Goal: Obtain resource: Obtain resource

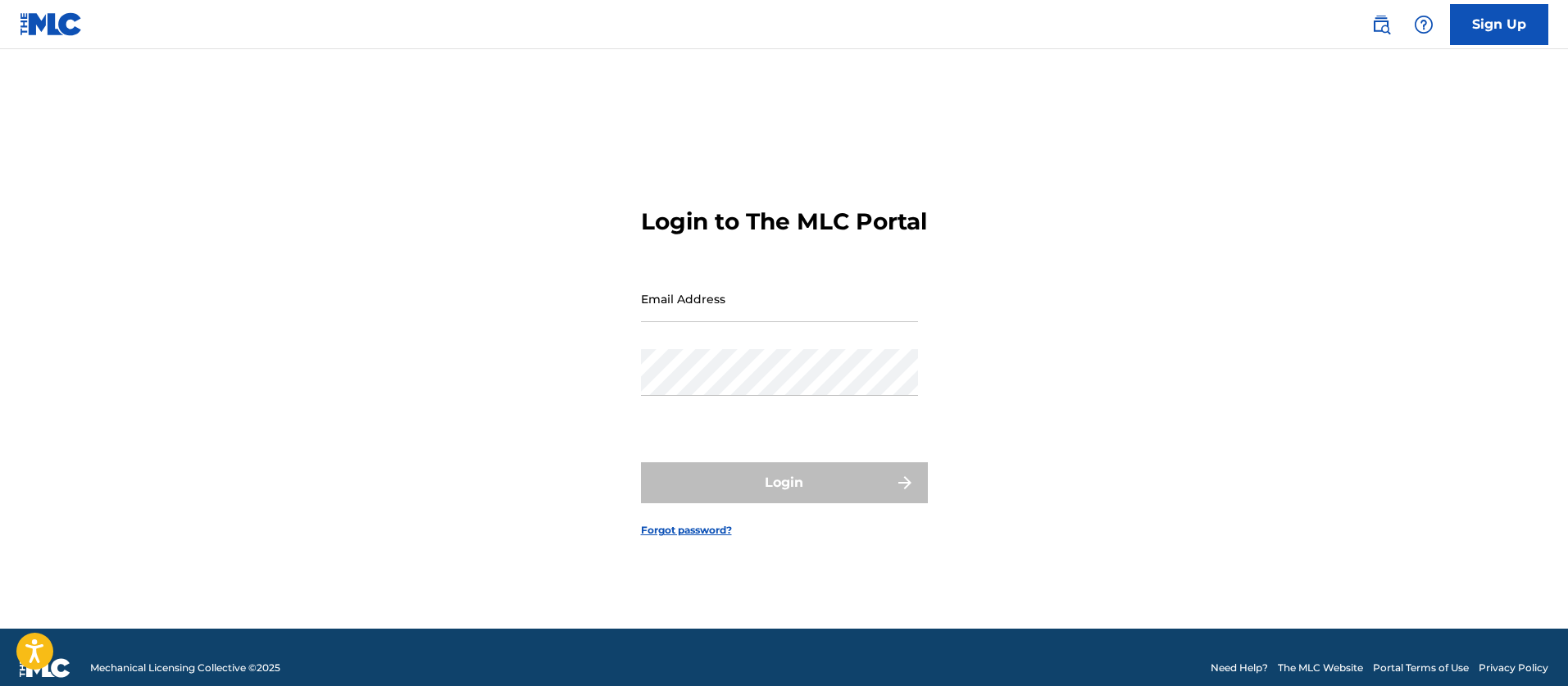
click at [696, 299] on input "Email Address" at bounding box center [779, 299] width 277 height 47
type input "[EMAIL_ADDRESS][PERSON_NAME][DOMAIN_NAME]"
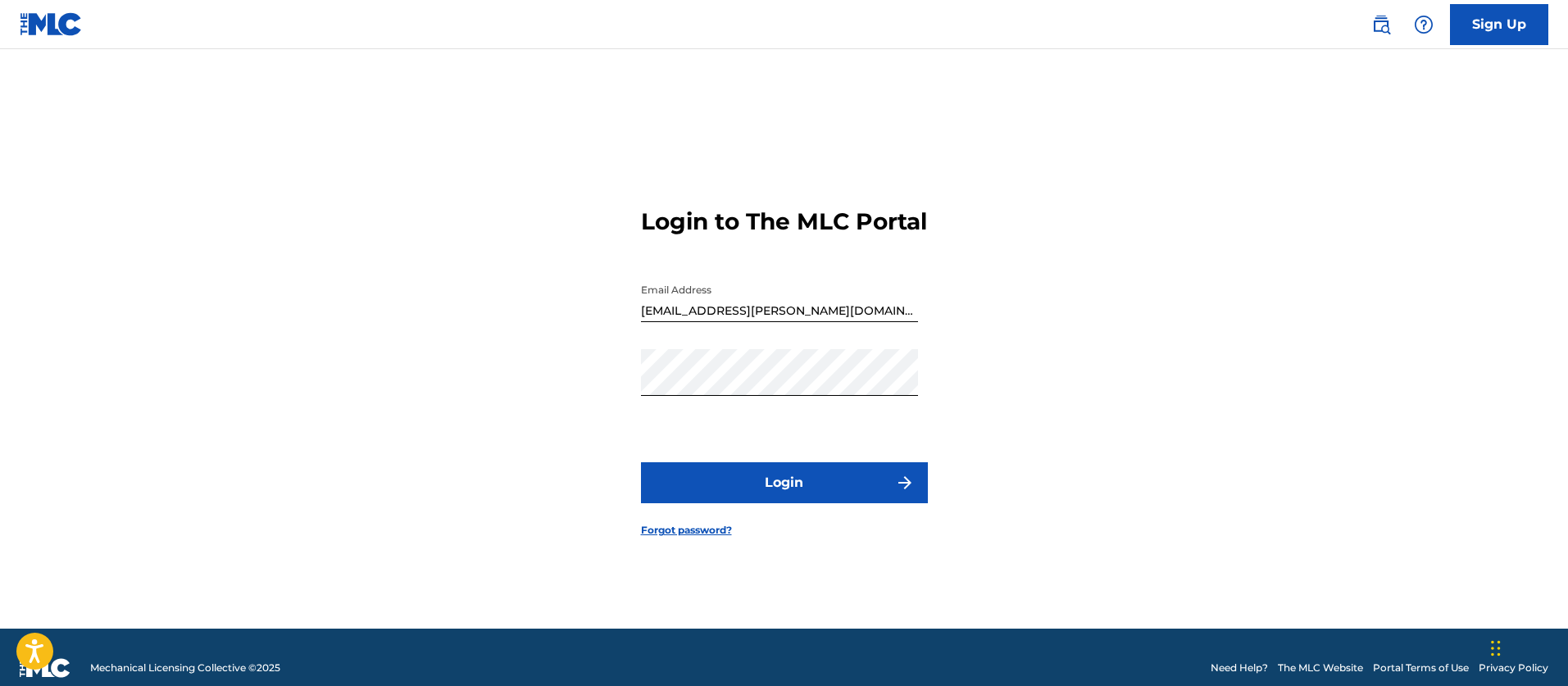
click at [792, 494] on button "Login" at bounding box center [784, 482] width 287 height 41
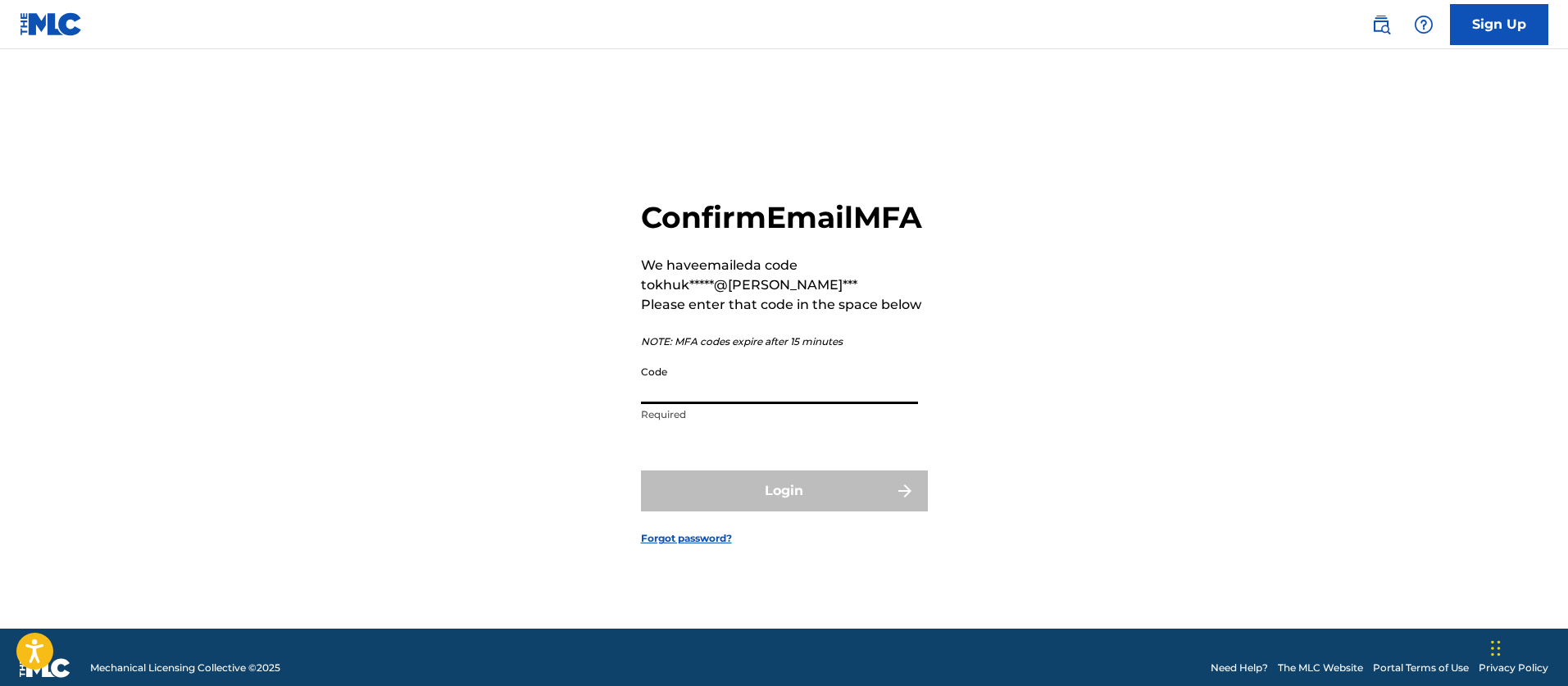
click at [674, 404] on input "Code" at bounding box center [779, 381] width 277 height 47
paste input "444402"
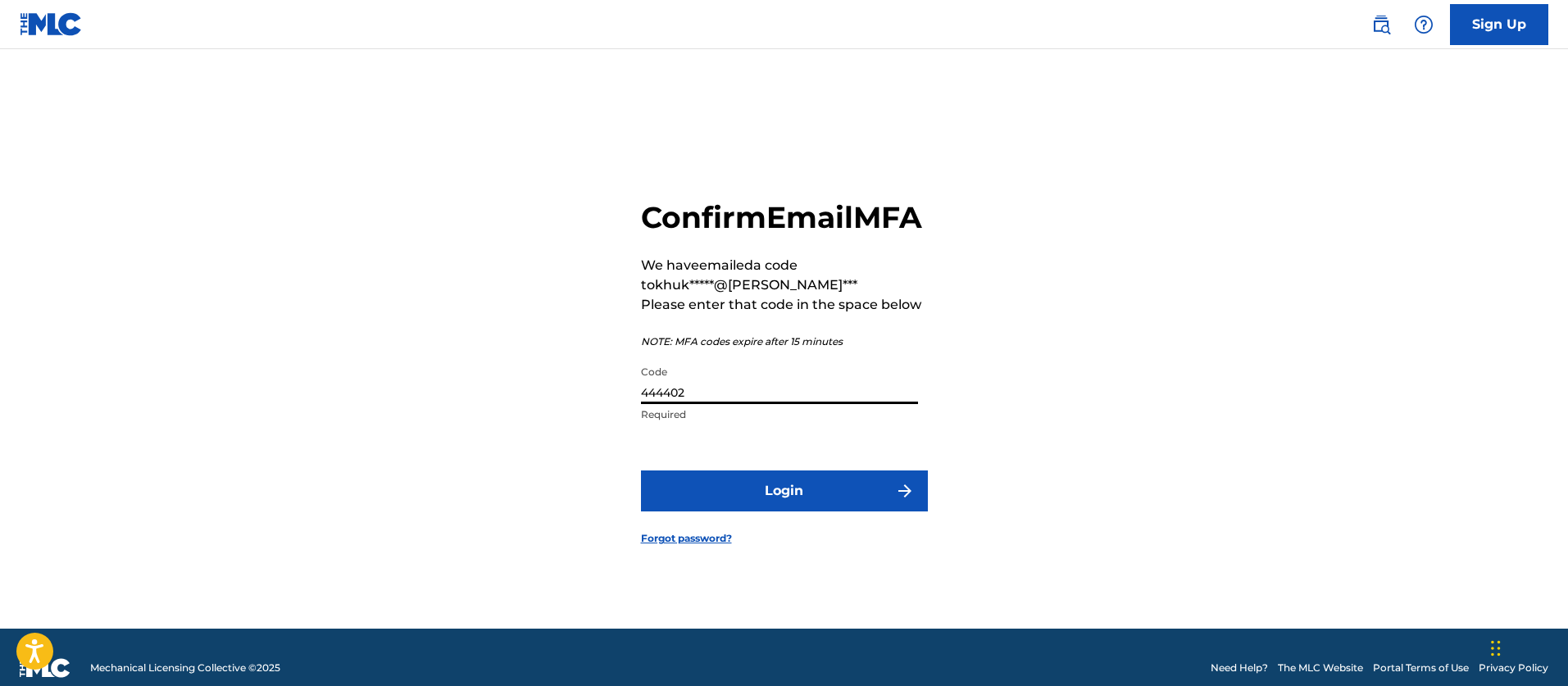
type input "444402"
click at [641, 470] on button "Login" at bounding box center [784, 491] width 287 height 41
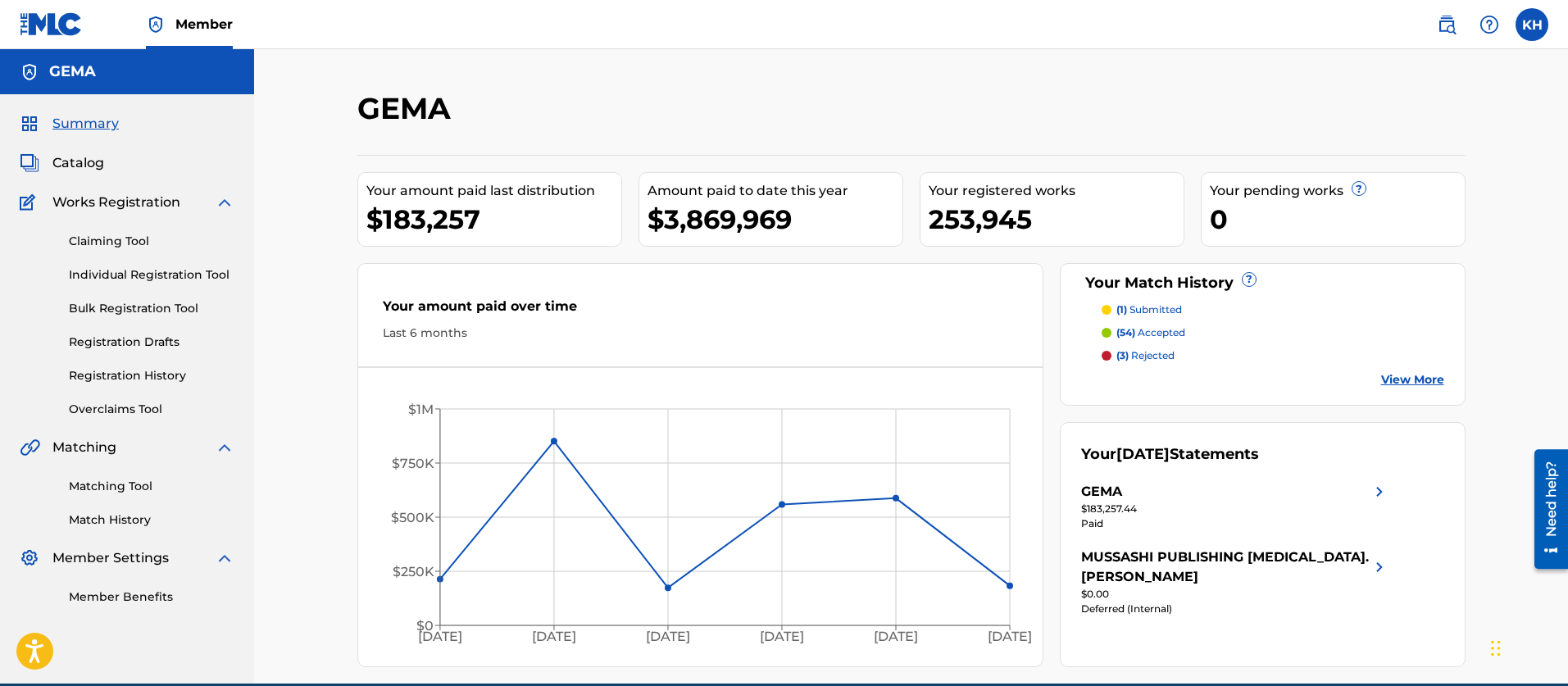
click at [71, 161] on span "Catalog" at bounding box center [78, 162] width 52 height 19
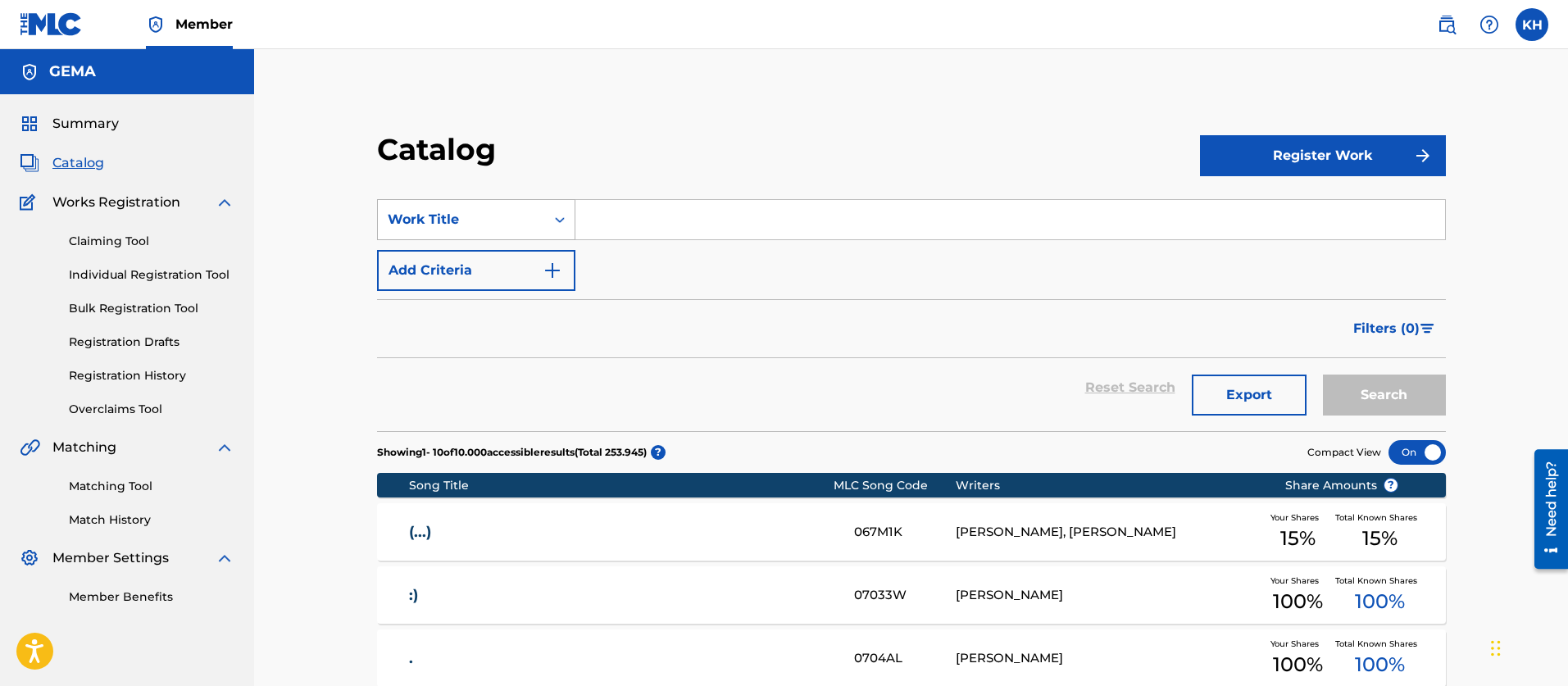
click at [559, 222] on icon "Search Form" at bounding box center [560, 219] width 17 height 17
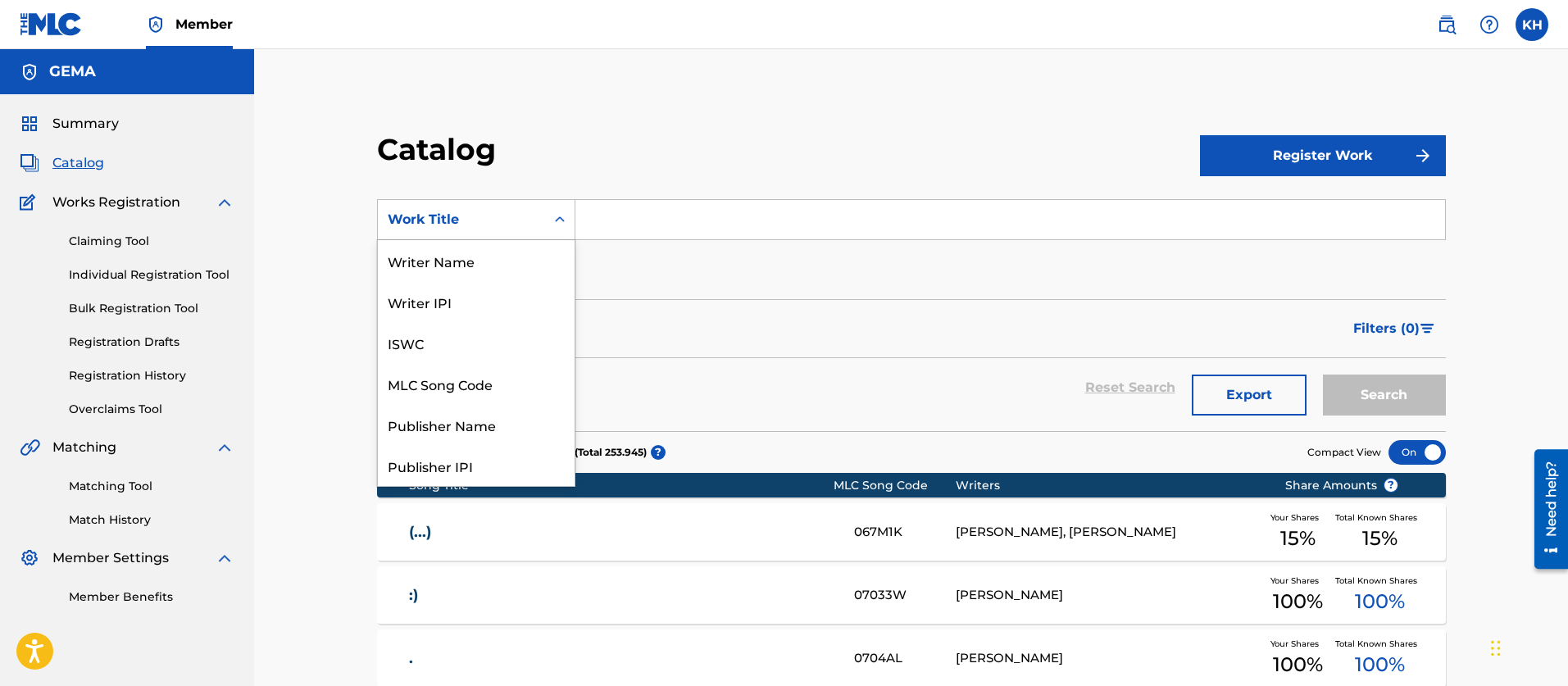
scroll to position [246, 0]
click at [406, 384] on div "Artist" at bounding box center [476, 384] width 196 height 41
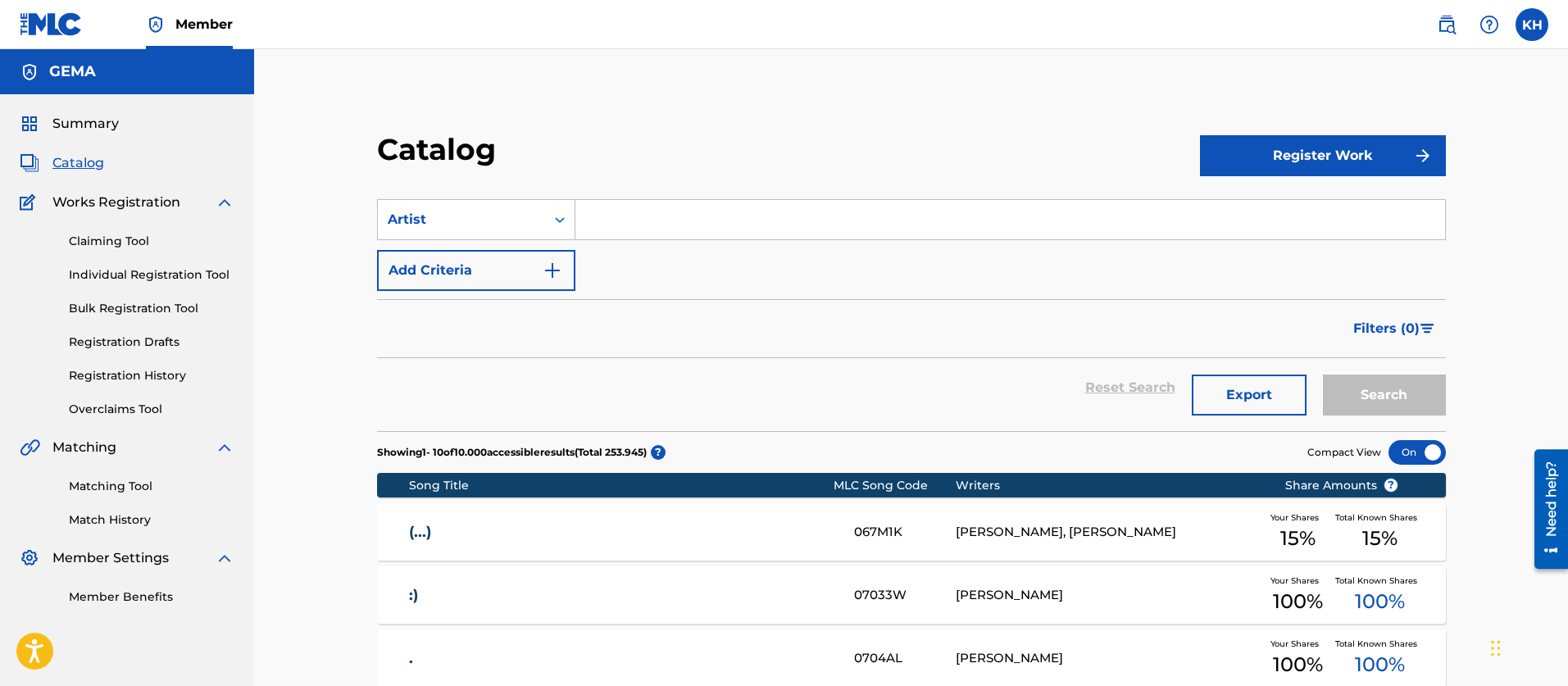
click at [638, 219] on input "Search Form" at bounding box center [1010, 219] width 870 height 40
type input "[PERSON_NAME]"
click at [1324, 374] on button "Search" at bounding box center [1384, 395] width 123 height 41
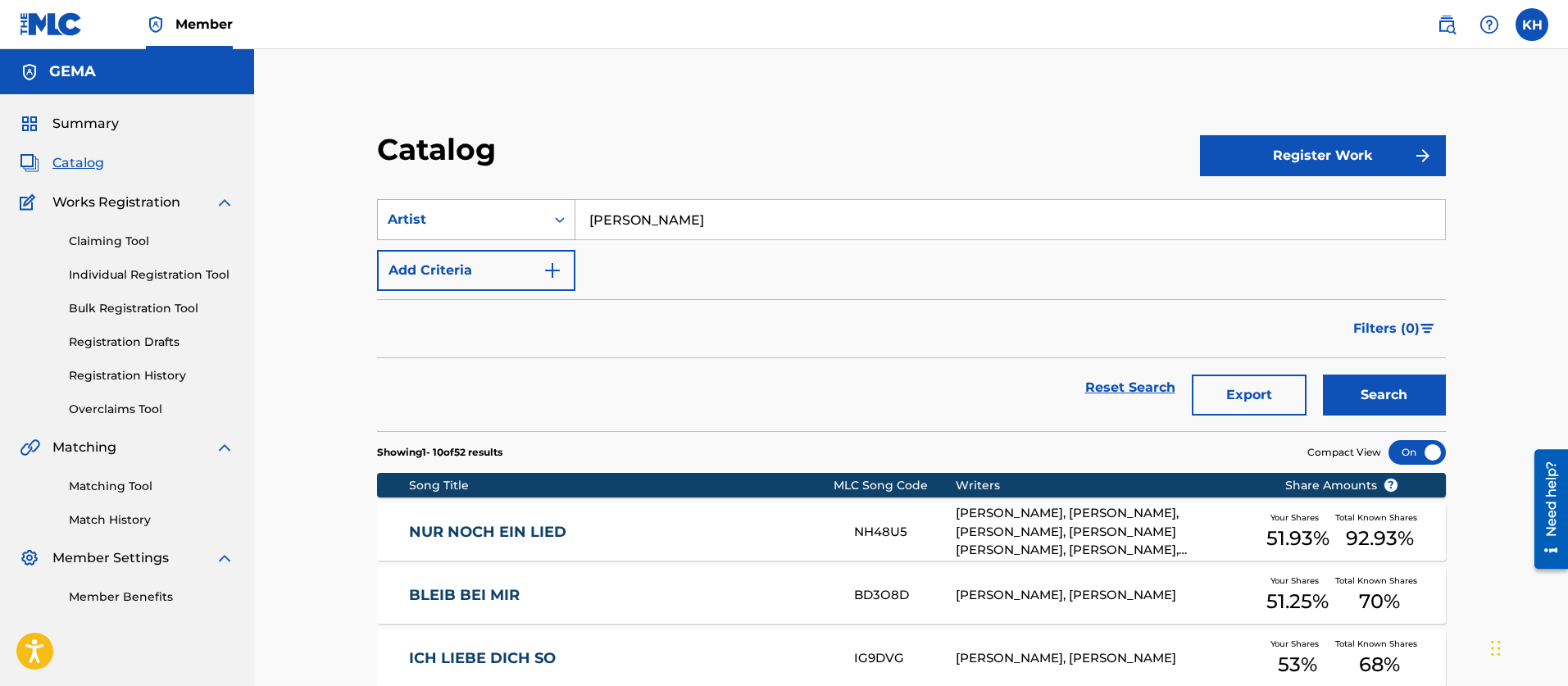
click at [558, 219] on icon "Search Form" at bounding box center [560, 219] width 17 height 17
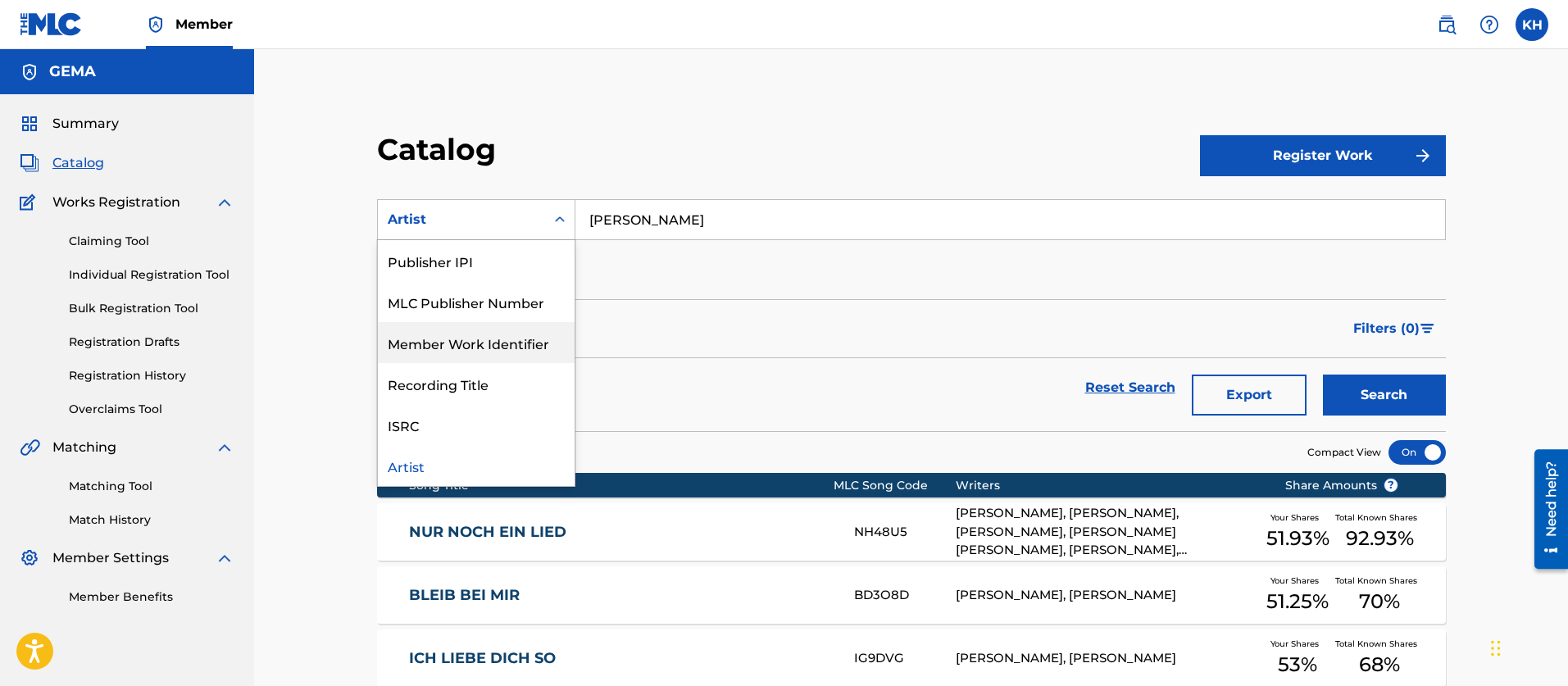
click at [500, 349] on div "Member Work Identifier" at bounding box center [476, 342] width 196 height 41
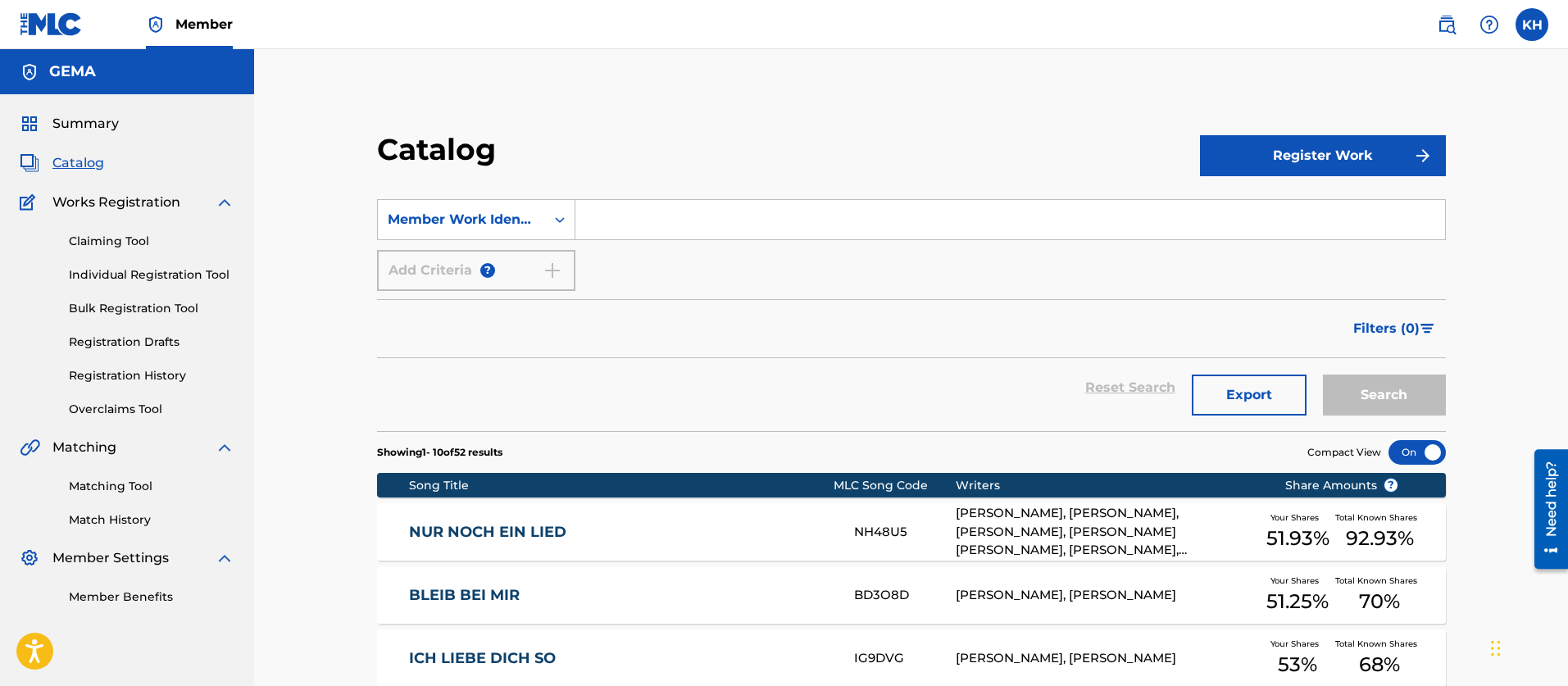
click at [652, 221] on input "Search Form" at bounding box center [1010, 219] width 870 height 40
paste input "292061182"
type input "292061182"
click at [1324, 374] on button "Search" at bounding box center [1384, 395] width 123 height 41
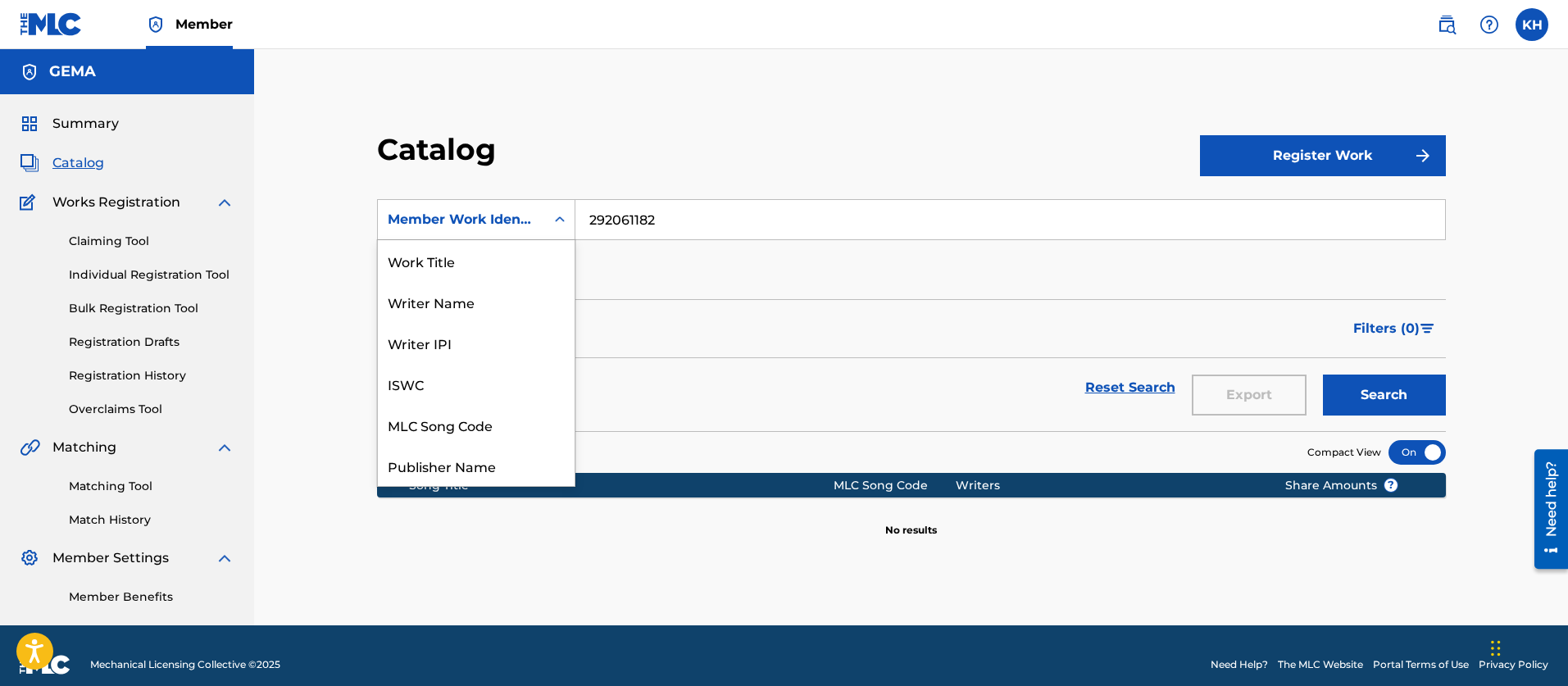
click at [556, 220] on icon "Search Form" at bounding box center [560, 219] width 17 height 17
click at [439, 341] on div "Writer IPI" at bounding box center [476, 342] width 196 height 41
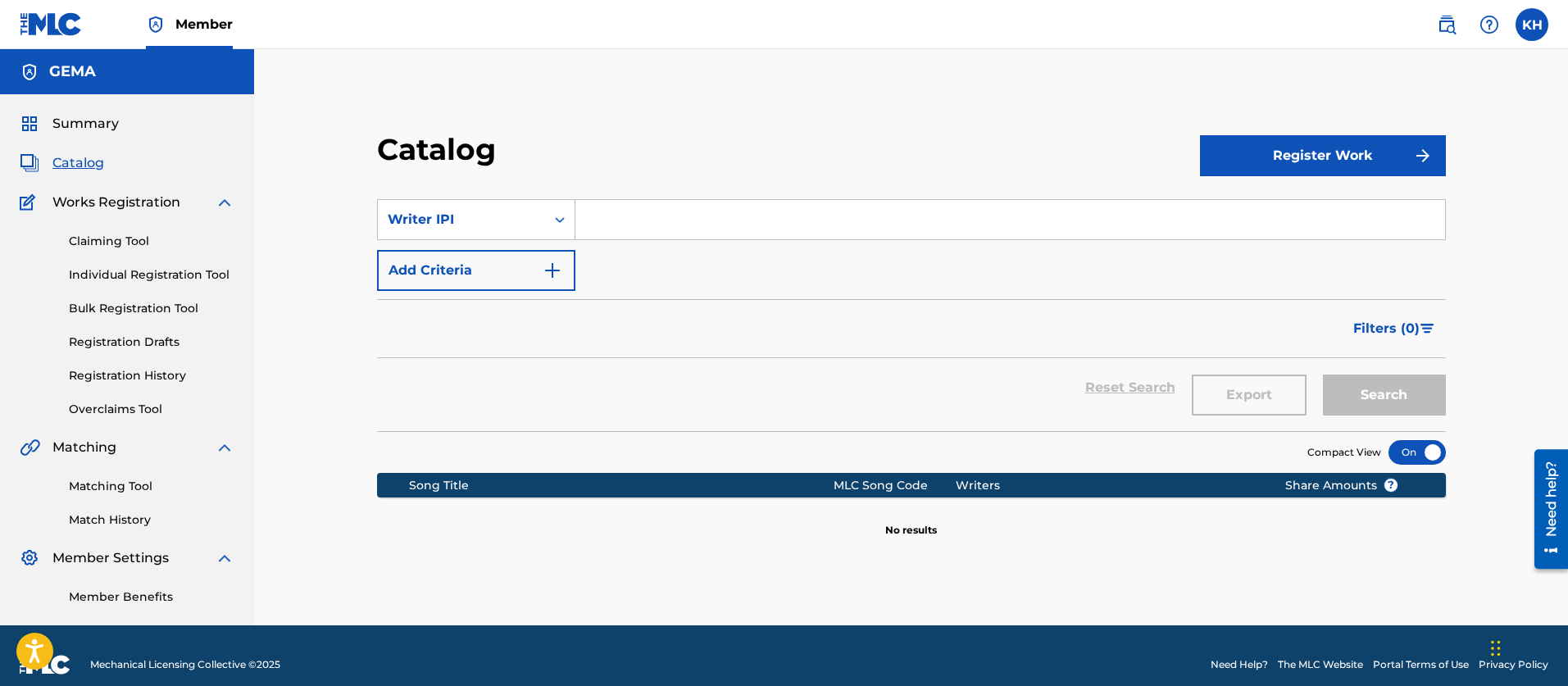
click at [613, 214] on input "Search Form" at bounding box center [1010, 219] width 870 height 40
paste input "292061182"
type input "292061182"
click at [1324, 374] on button "Search" at bounding box center [1384, 395] width 123 height 41
click at [1372, 380] on button "Search" at bounding box center [1384, 395] width 123 height 41
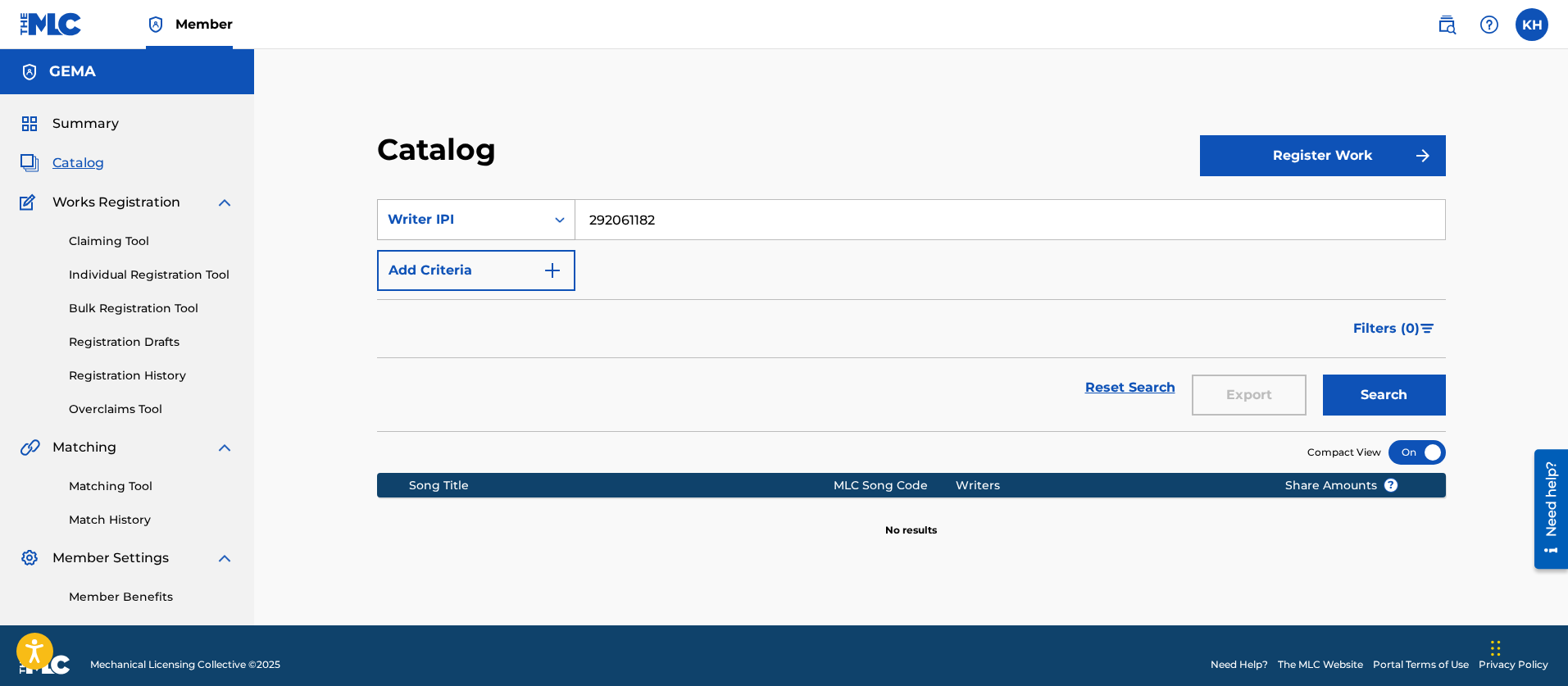
click at [559, 219] on icon "Search Form" at bounding box center [560, 219] width 17 height 17
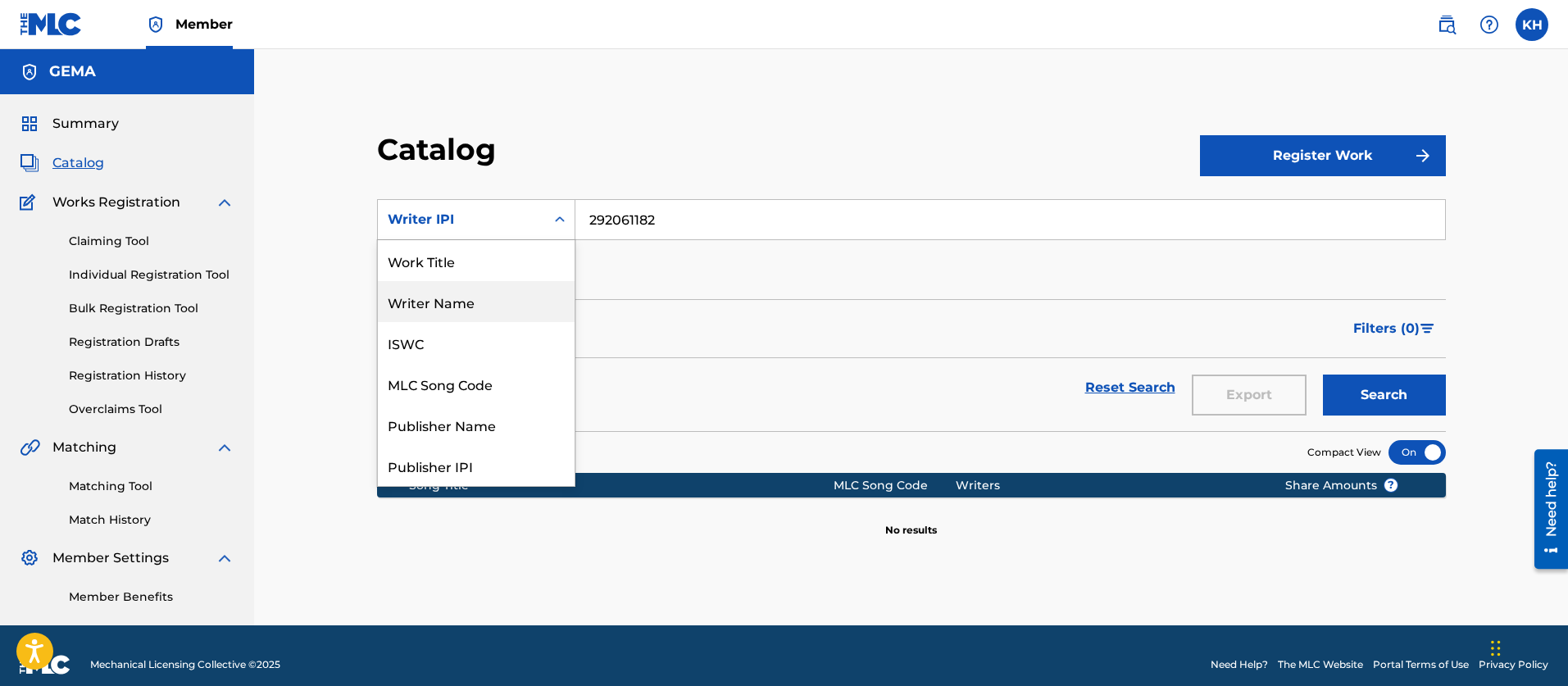
click at [466, 306] on div "Writer Name" at bounding box center [476, 302] width 196 height 41
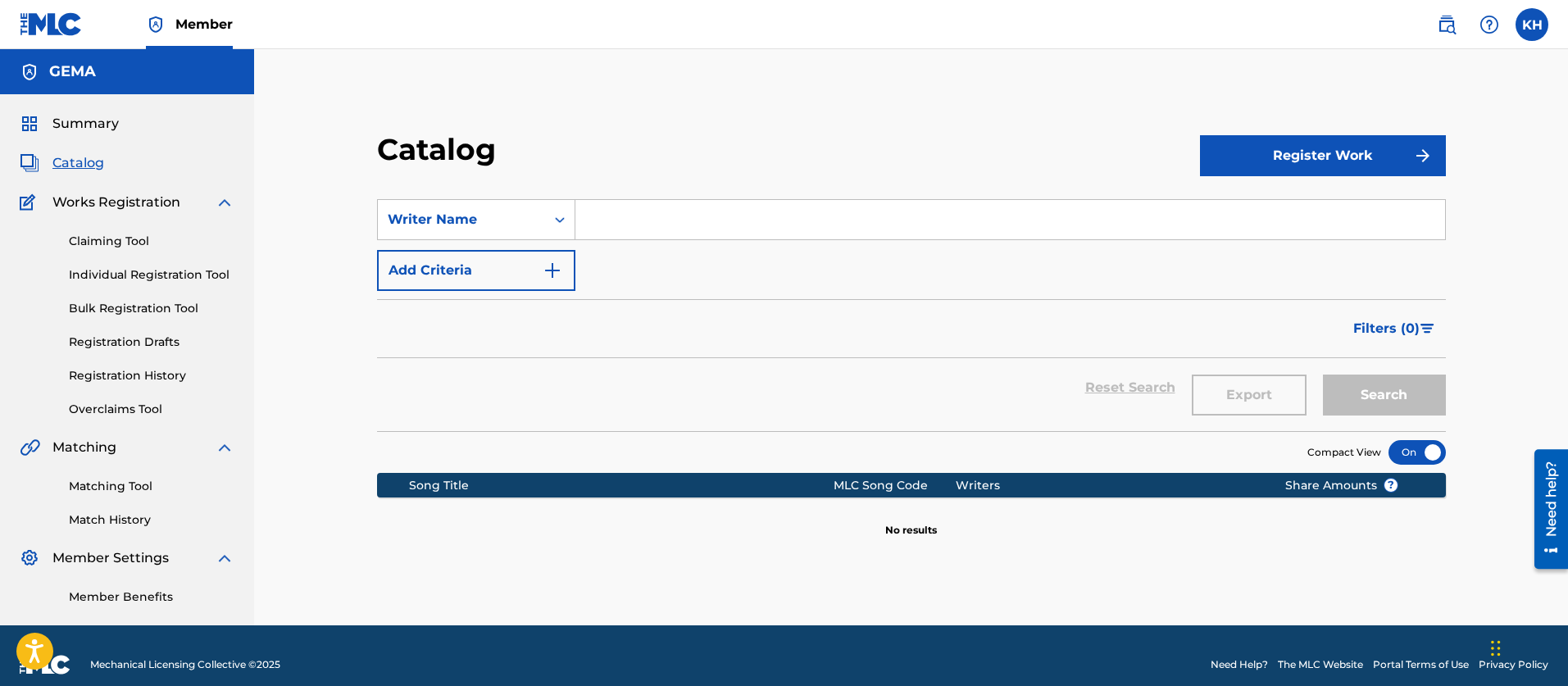
click at [726, 210] on input "Search Form" at bounding box center [1010, 219] width 870 height 40
type input "[PERSON_NAME]"
click at [1324, 374] on button "Search" at bounding box center [1384, 395] width 123 height 41
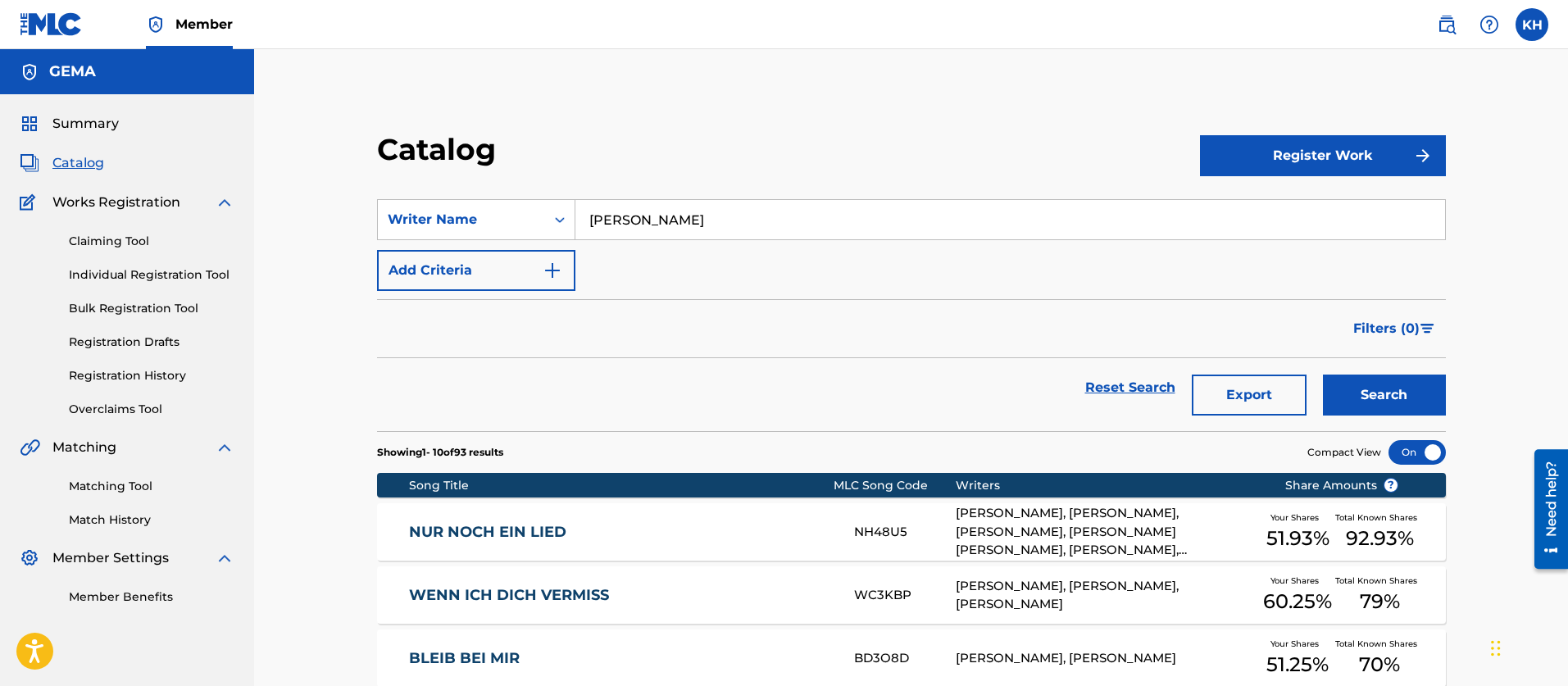
click at [1246, 396] on button "Export" at bounding box center [1249, 395] width 114 height 41
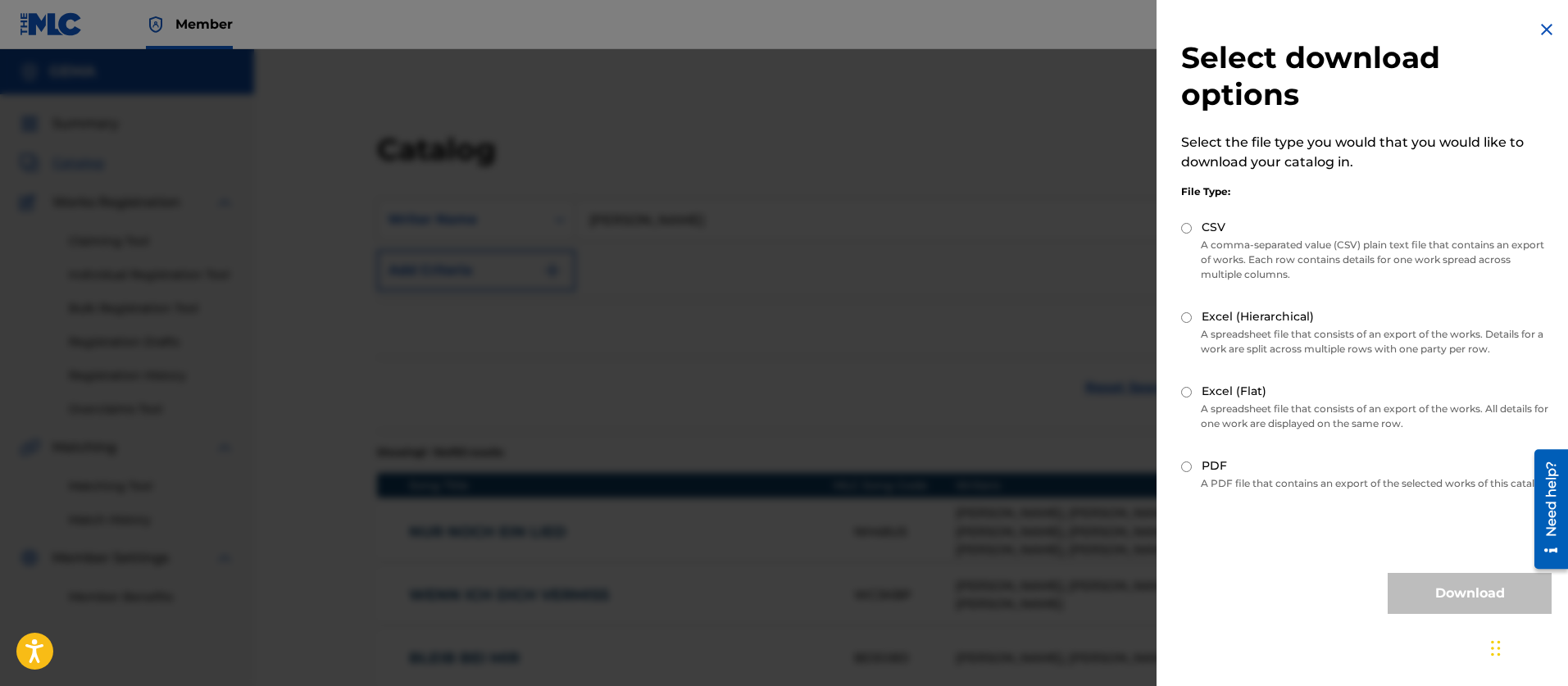
click at [1192, 230] on div "CSV" at bounding box center [1367, 228] width 371 height 18
click at [1183, 230] on input "CSV" at bounding box center [1187, 229] width 11 height 11
radio input "true"
click at [1397, 606] on button "Download" at bounding box center [1470, 593] width 164 height 41
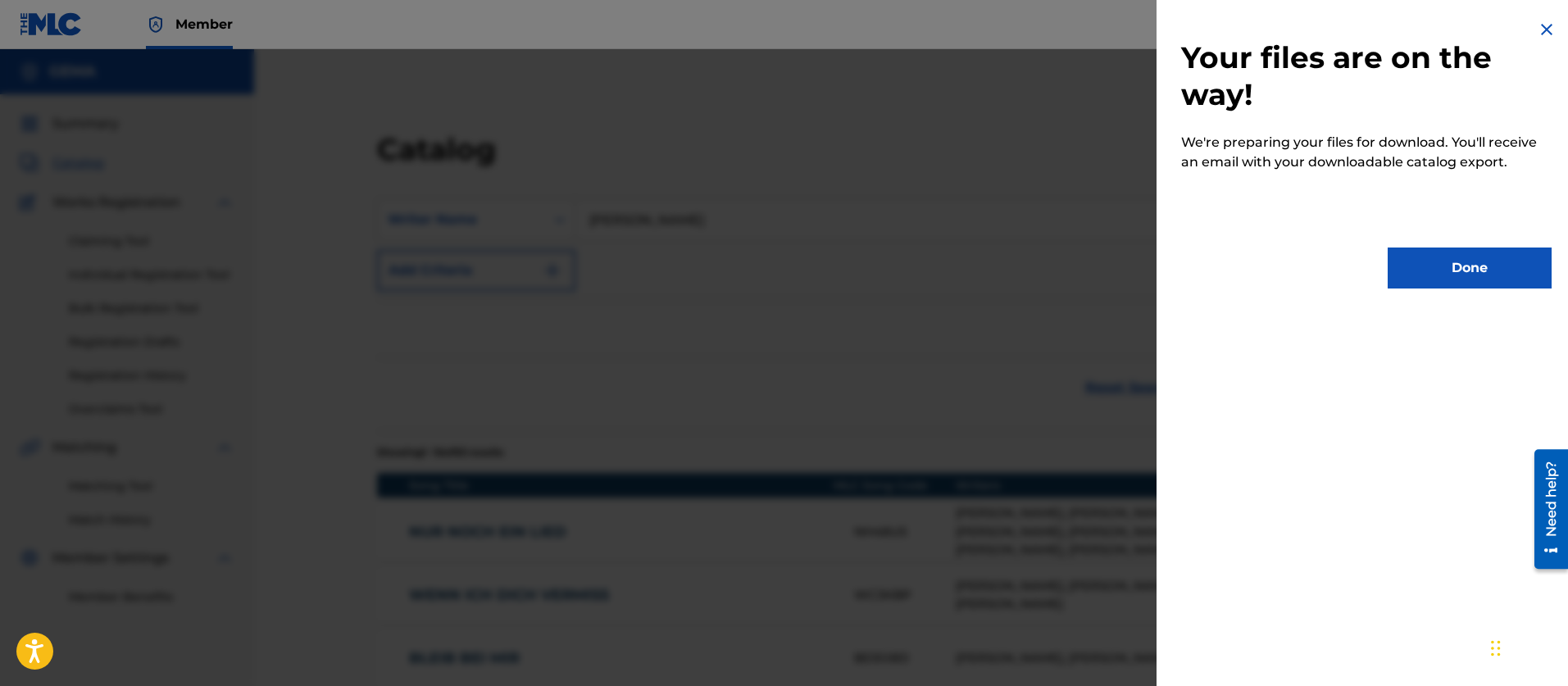
click at [1429, 272] on button "Done" at bounding box center [1470, 267] width 164 height 41
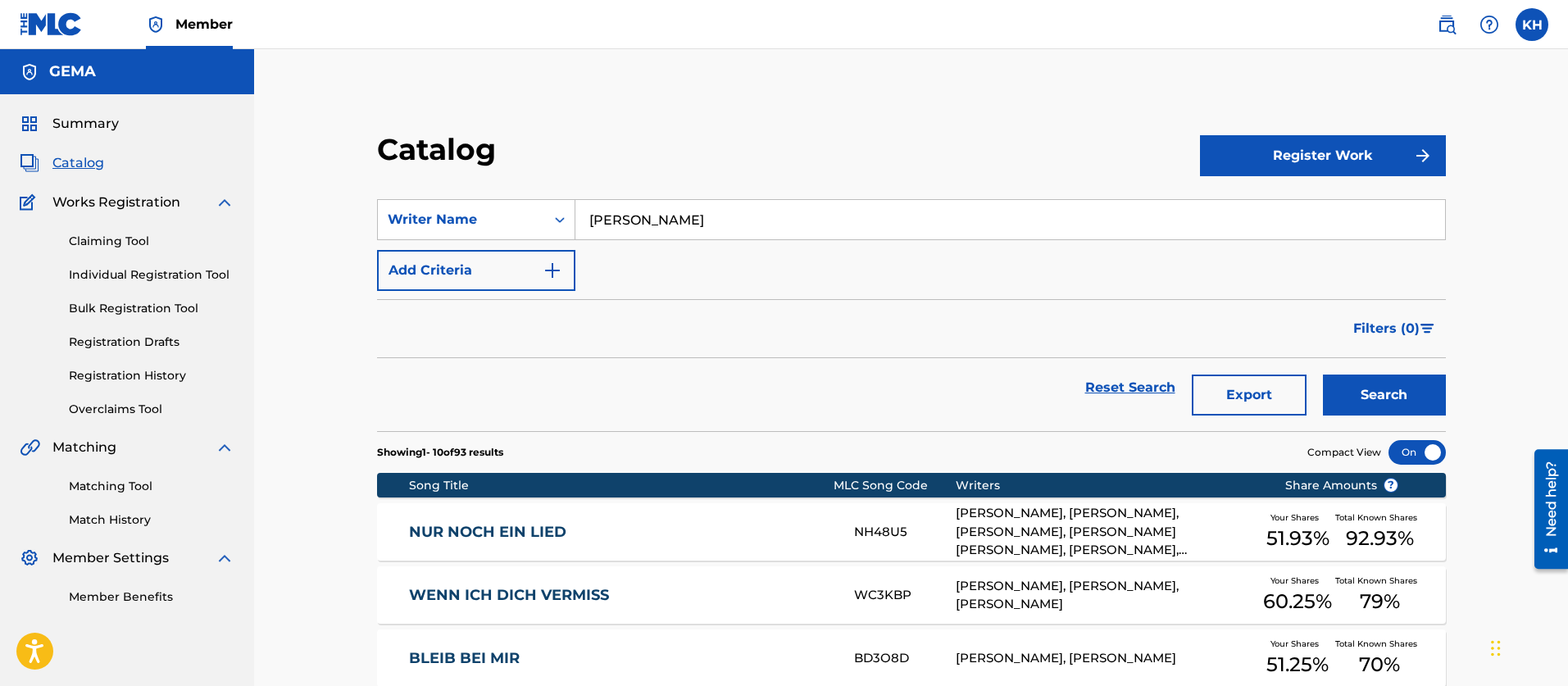
click at [551, 266] on img "Search Form" at bounding box center [552, 270] width 19 height 19
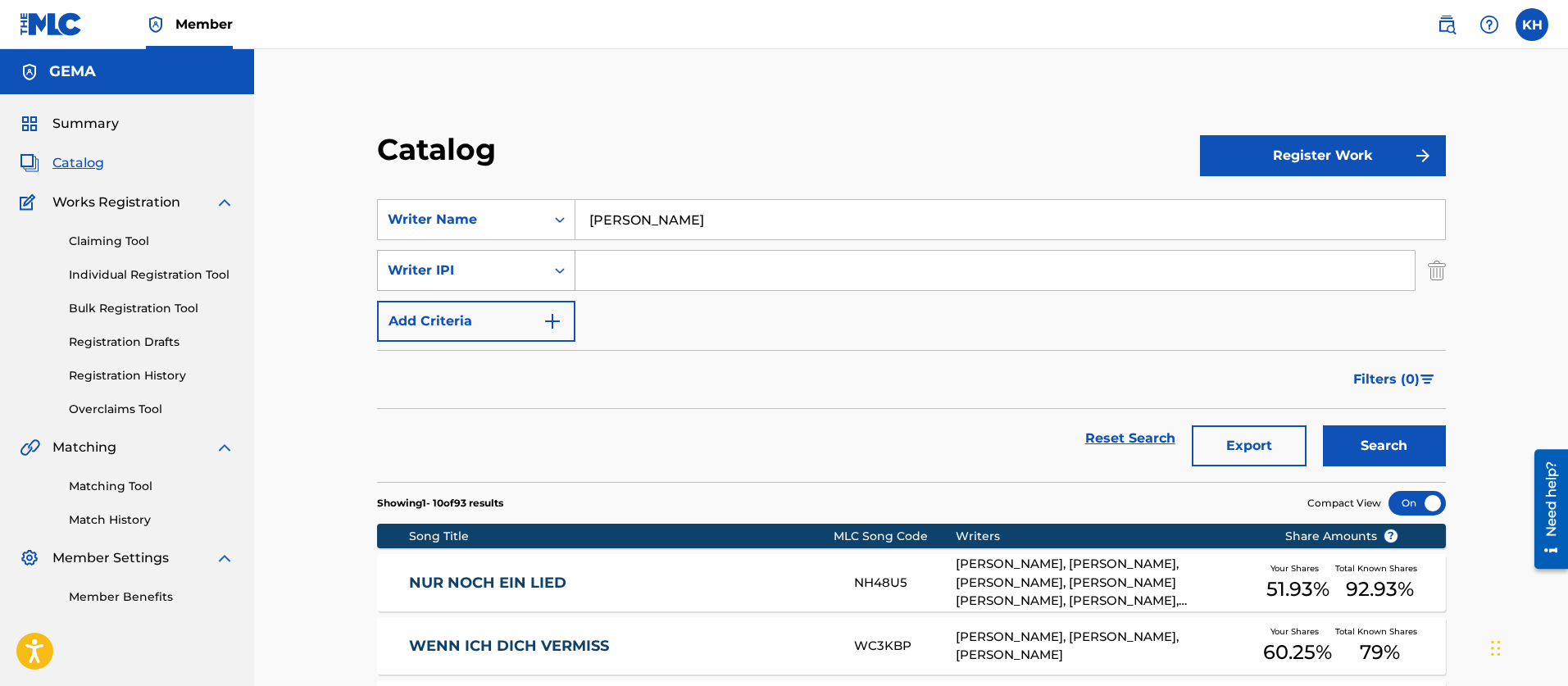
click at [556, 274] on icon "Search Form" at bounding box center [560, 270] width 17 height 17
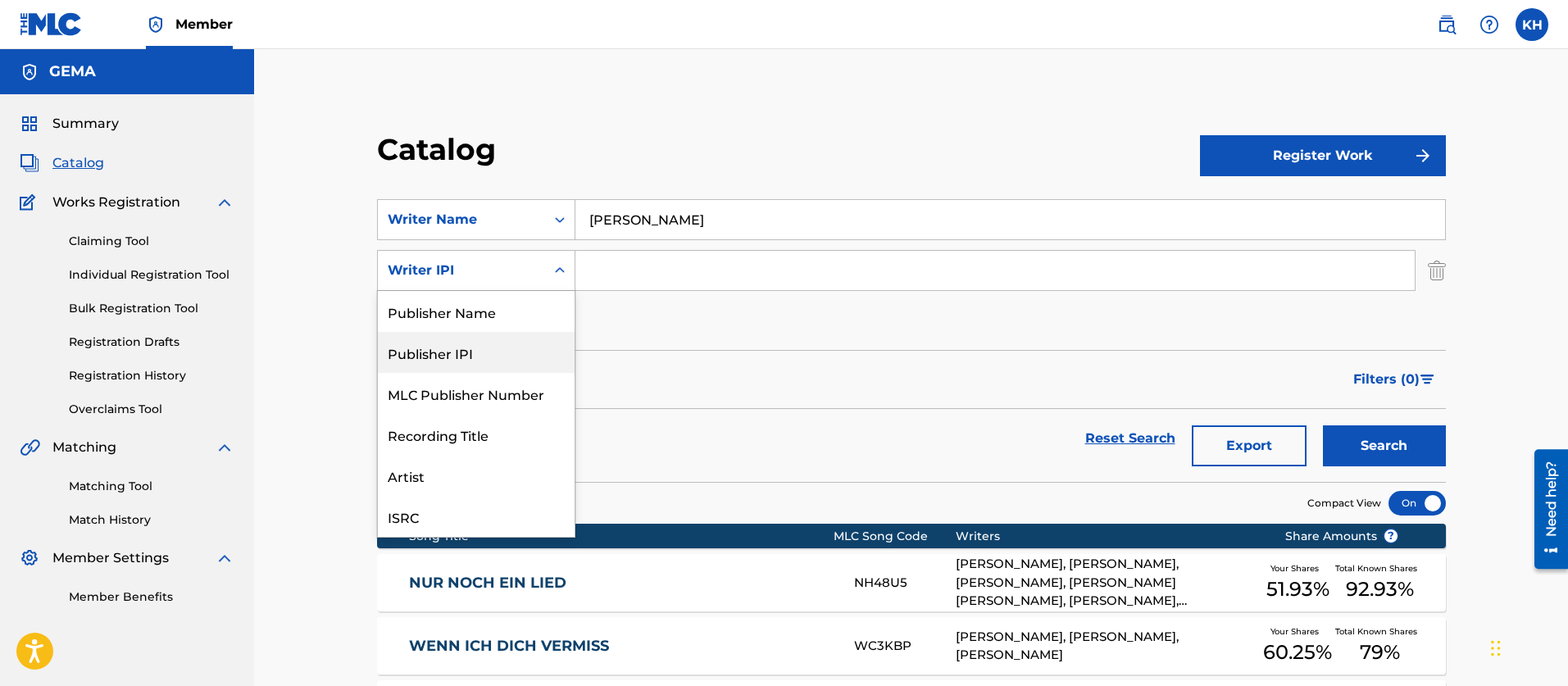
click at [489, 357] on div "Publisher IPI" at bounding box center [476, 352] width 196 height 41
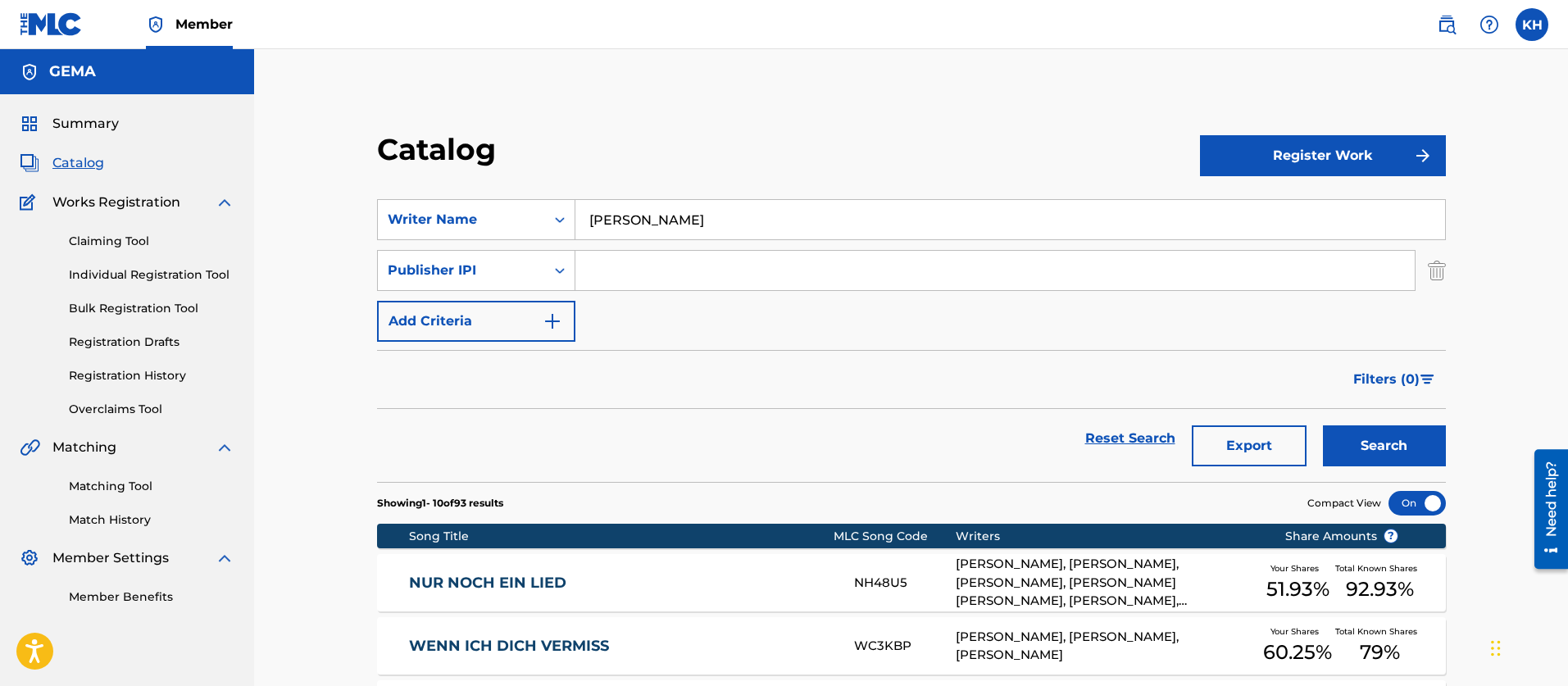
click at [616, 268] on input "Search Form" at bounding box center [995, 270] width 839 height 40
paste input "27695780"
type input "27695780"
click at [1368, 447] on button "Search" at bounding box center [1384, 445] width 123 height 41
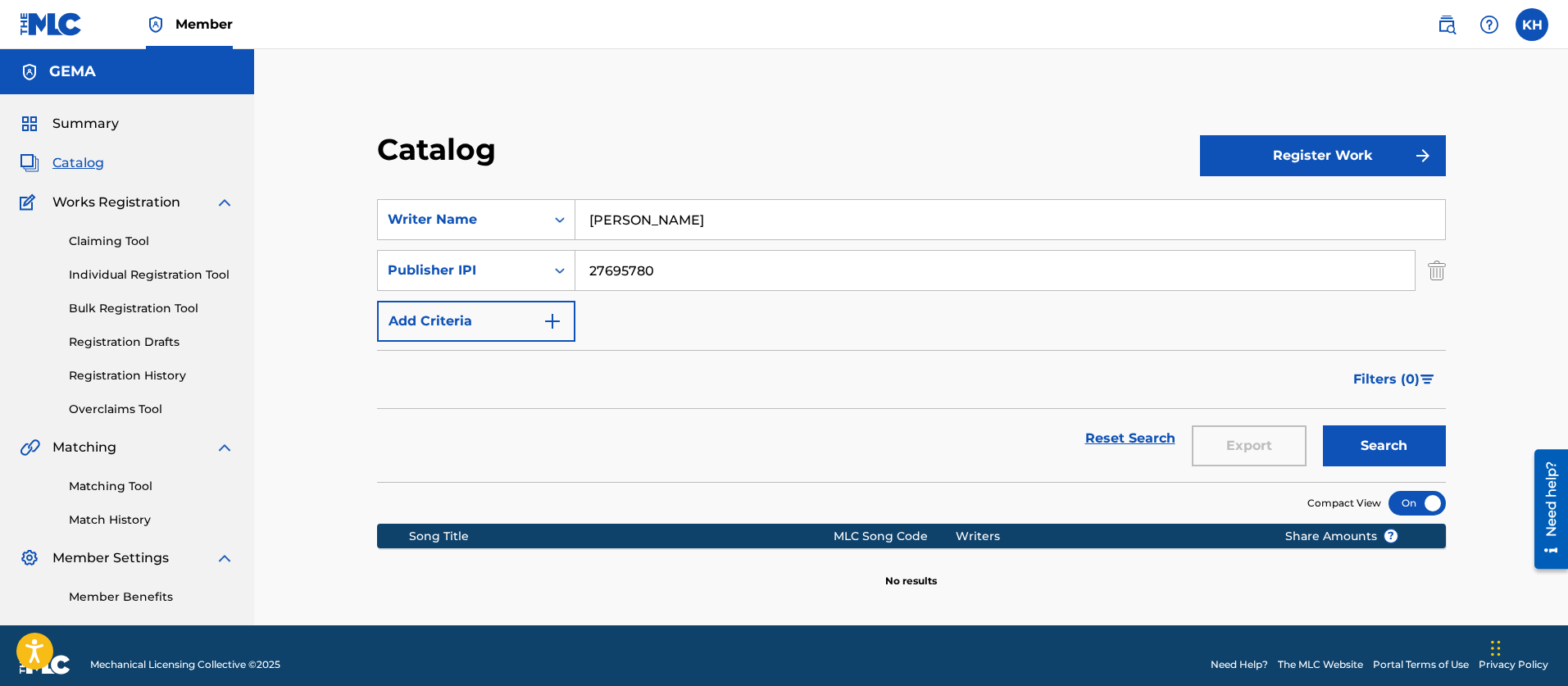
click at [600, 222] on input "[PERSON_NAME]" at bounding box center [1010, 219] width 870 height 40
type input "[PERSON_NAME]"
click at [1324, 425] on button "Search" at bounding box center [1384, 445] width 123 height 41
drag, startPoint x: 697, startPoint y: 276, endPoint x: 464, endPoint y: 265, distance: 233.3
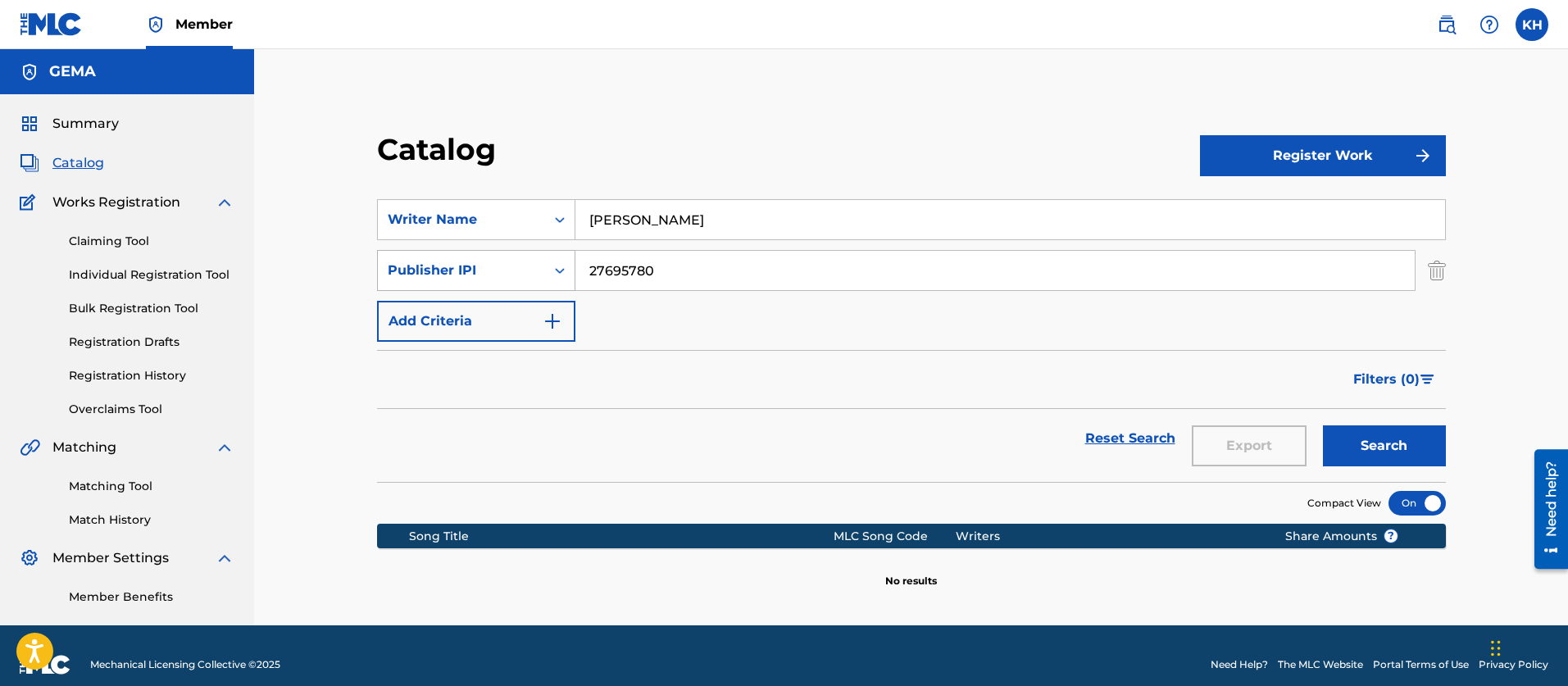
click at [464, 265] on div "SearchWithCriteria2714fd51-4362-4542-ae25-631a73470e02 Publisher IPI 27695780" at bounding box center [911, 270] width 1069 height 41
paste input "80877825"
type input "280877825"
click at [1324, 425] on button "Search" at bounding box center [1384, 445] width 123 height 41
click at [562, 269] on icon "Search Form" at bounding box center [560, 270] width 17 height 17
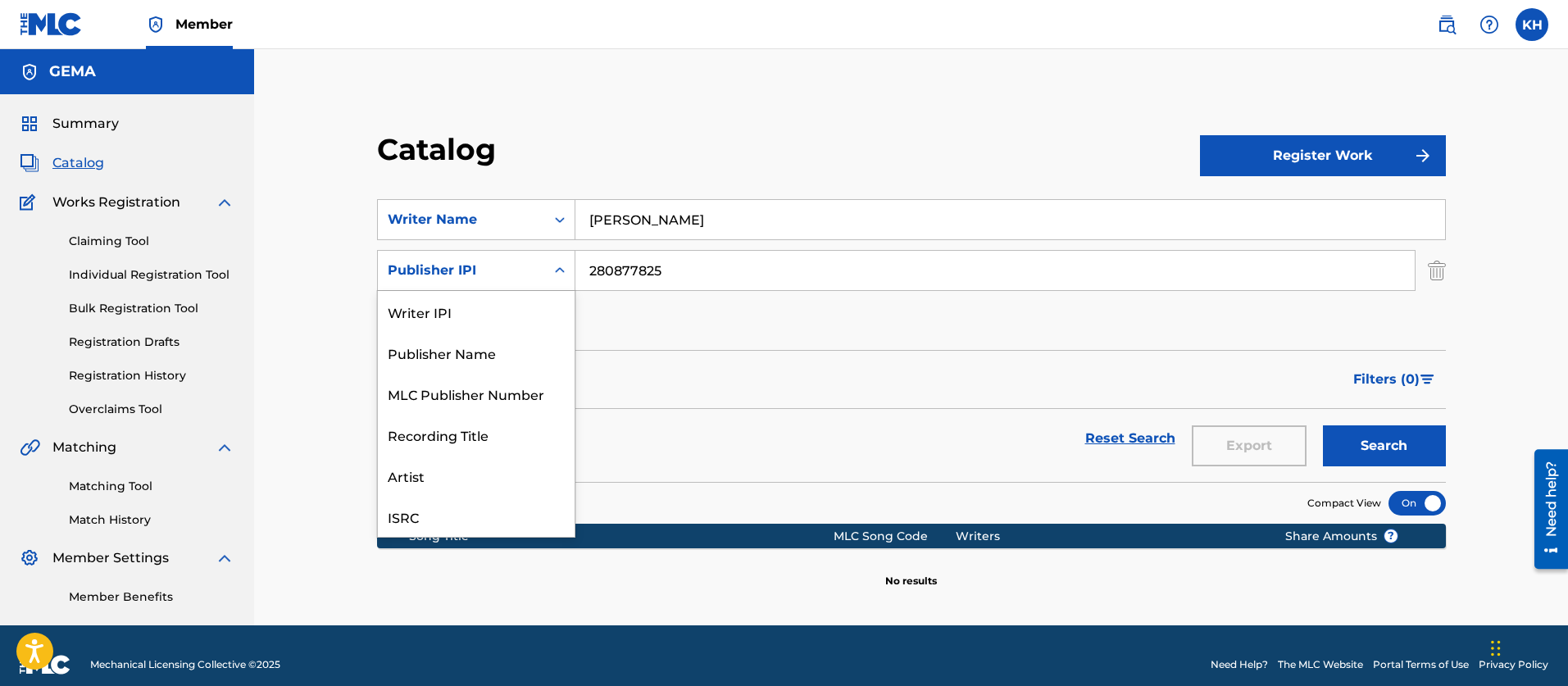
scroll to position [41, 0]
click at [470, 316] on div "Publisher Name" at bounding box center [476, 312] width 196 height 41
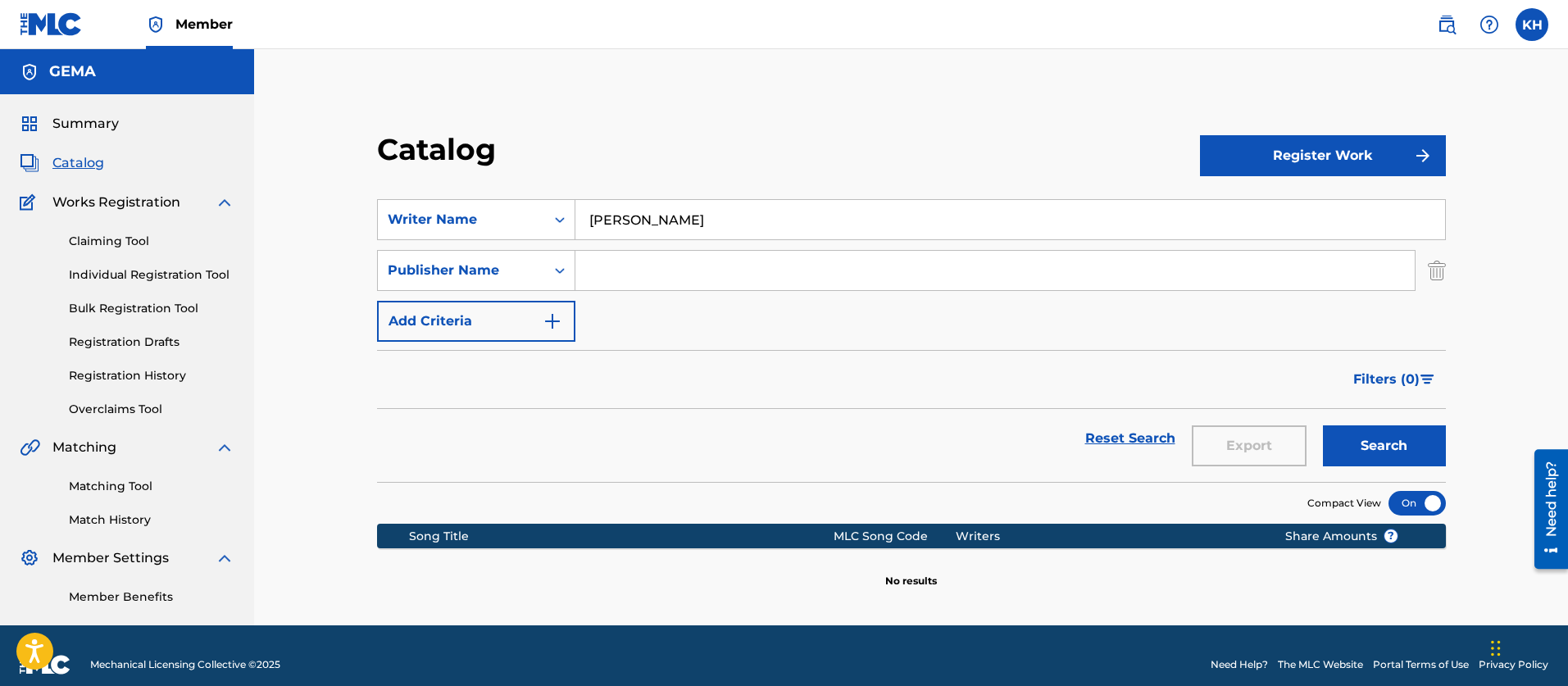
click at [697, 277] on input "Search Form" at bounding box center [995, 270] width 839 height 40
type input "oton"
click at [1324, 425] on button "Search" at bounding box center [1384, 445] width 123 height 41
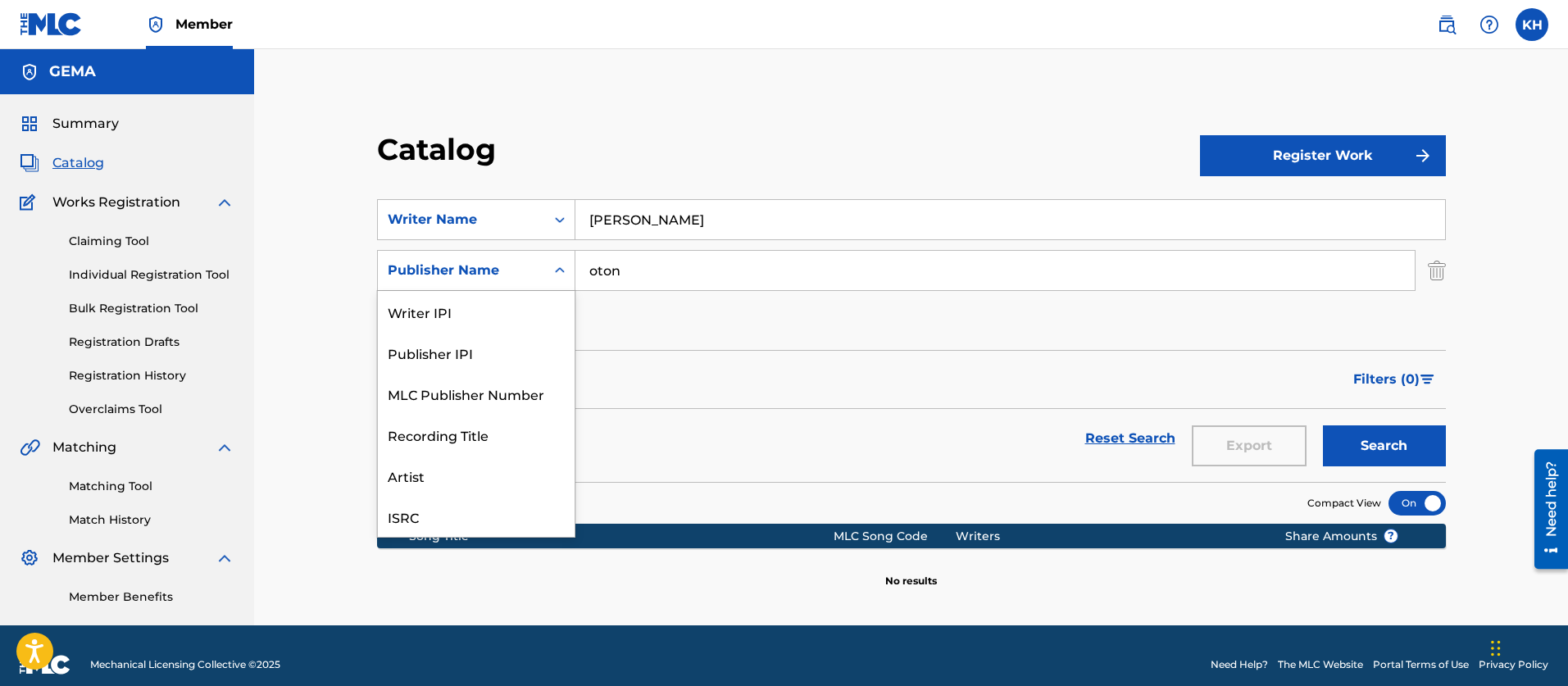
click at [559, 268] on icon "Search Form" at bounding box center [560, 270] width 17 height 17
click at [499, 305] on div "Publisher IPI" at bounding box center [476, 312] width 196 height 41
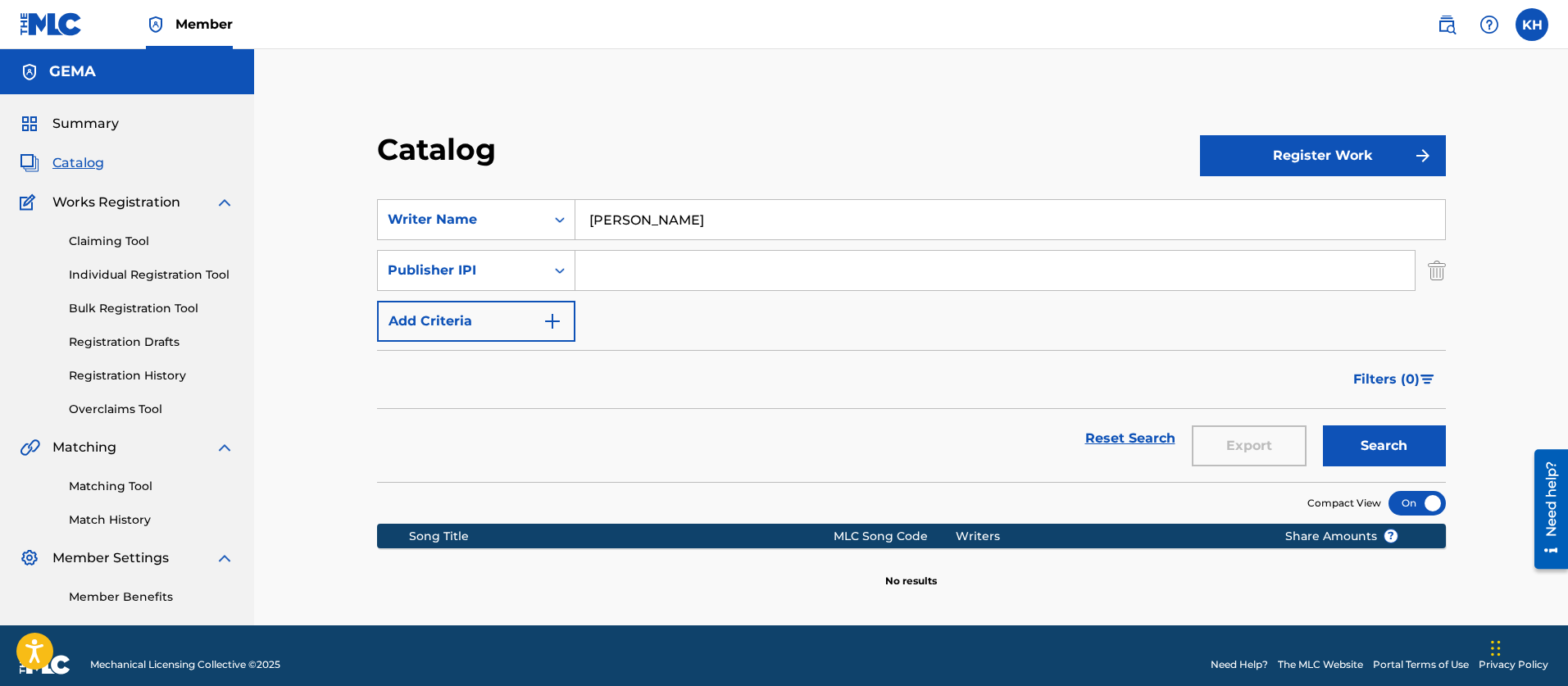
click at [659, 277] on input "Search Form" at bounding box center [995, 270] width 839 height 40
paste input "218802085"
type input "218802085"
click at [1324, 425] on button "Search" at bounding box center [1384, 445] width 123 height 41
